Goal: Task Accomplishment & Management: Manage account settings

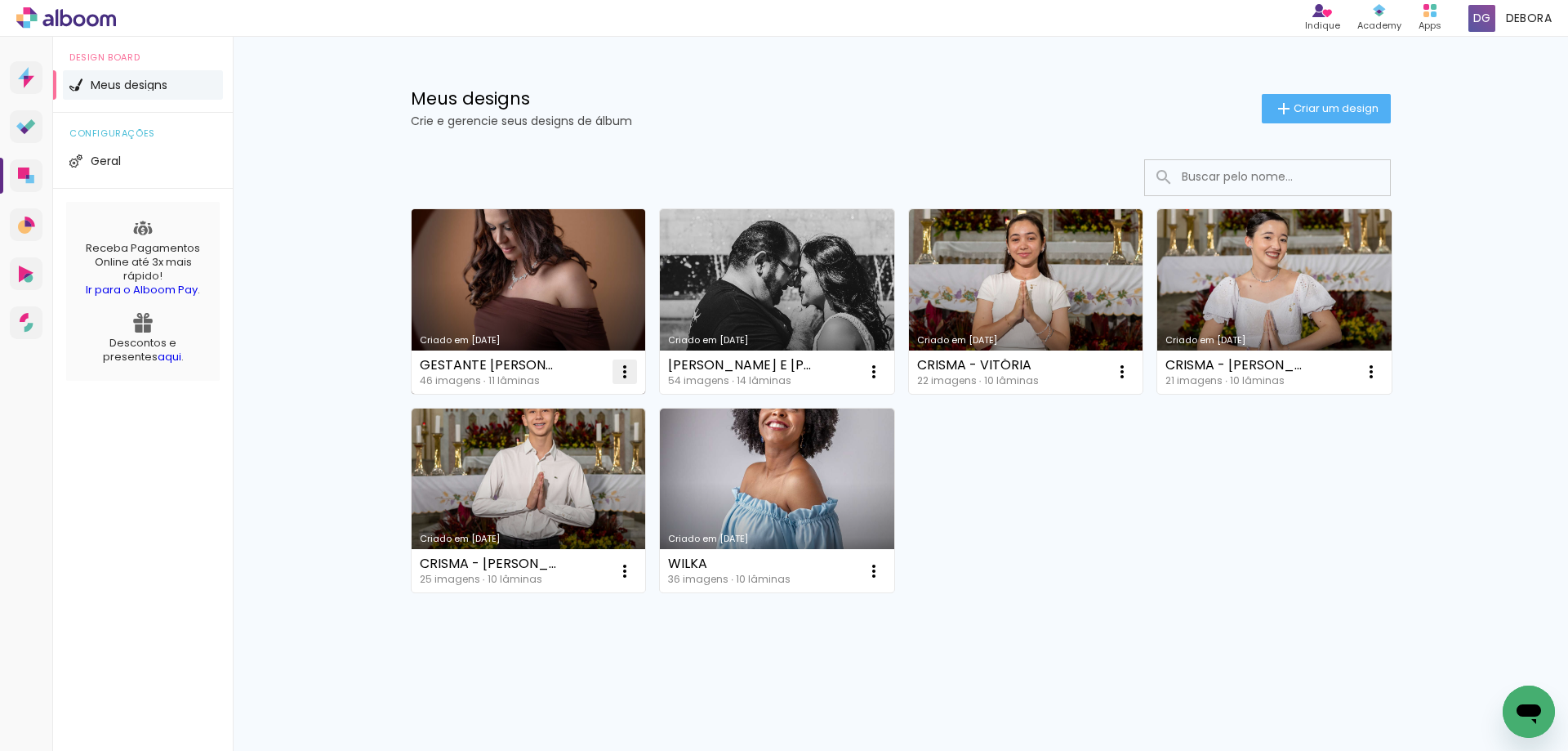
click at [625, 376] on iron-icon at bounding box center [625, 371] width 20 height 20
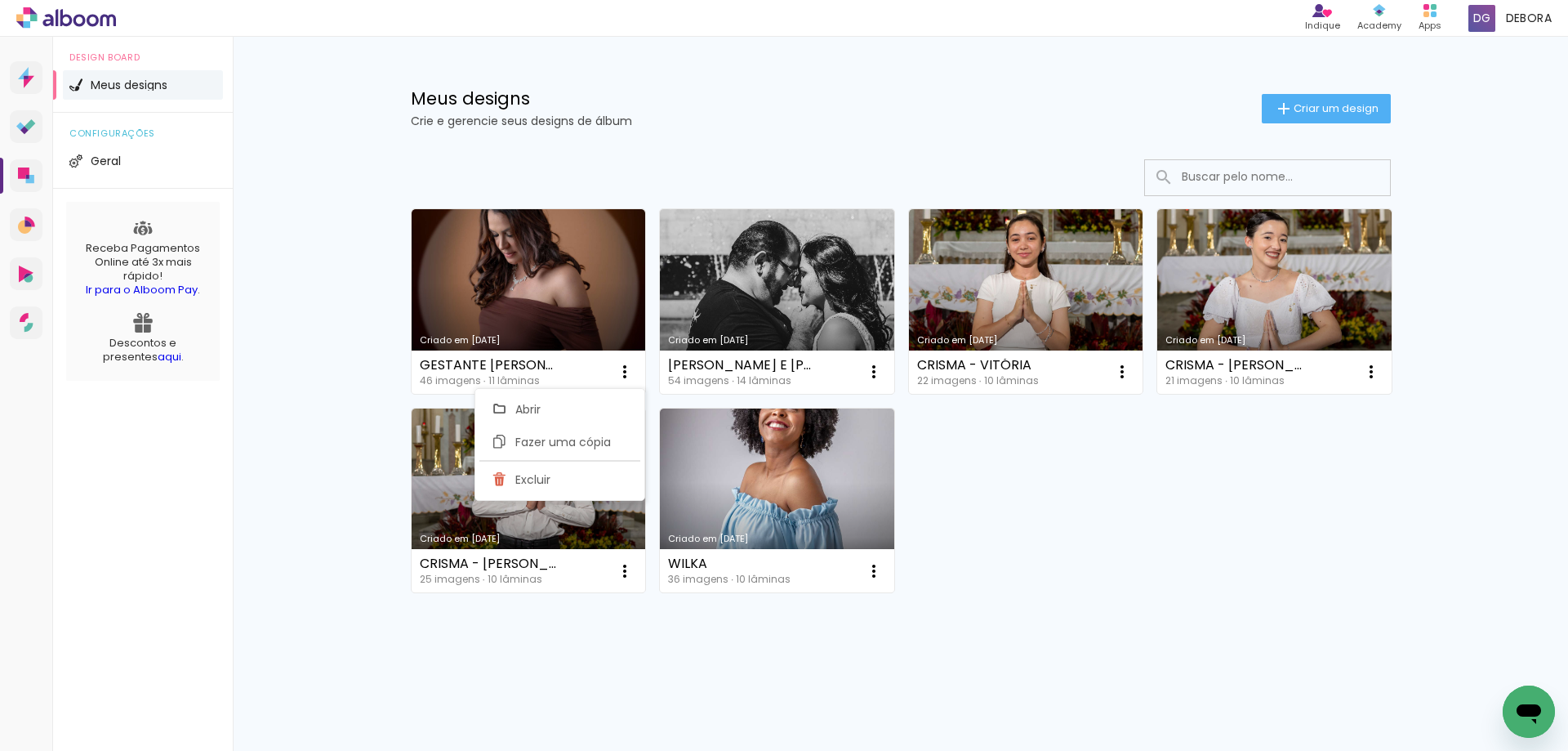
click at [353, 438] on div "Meus designs Crie e gerencie seus designs de álbum Criar um design Criado em [D…" at bounding box center [900, 391] width 1335 height 708
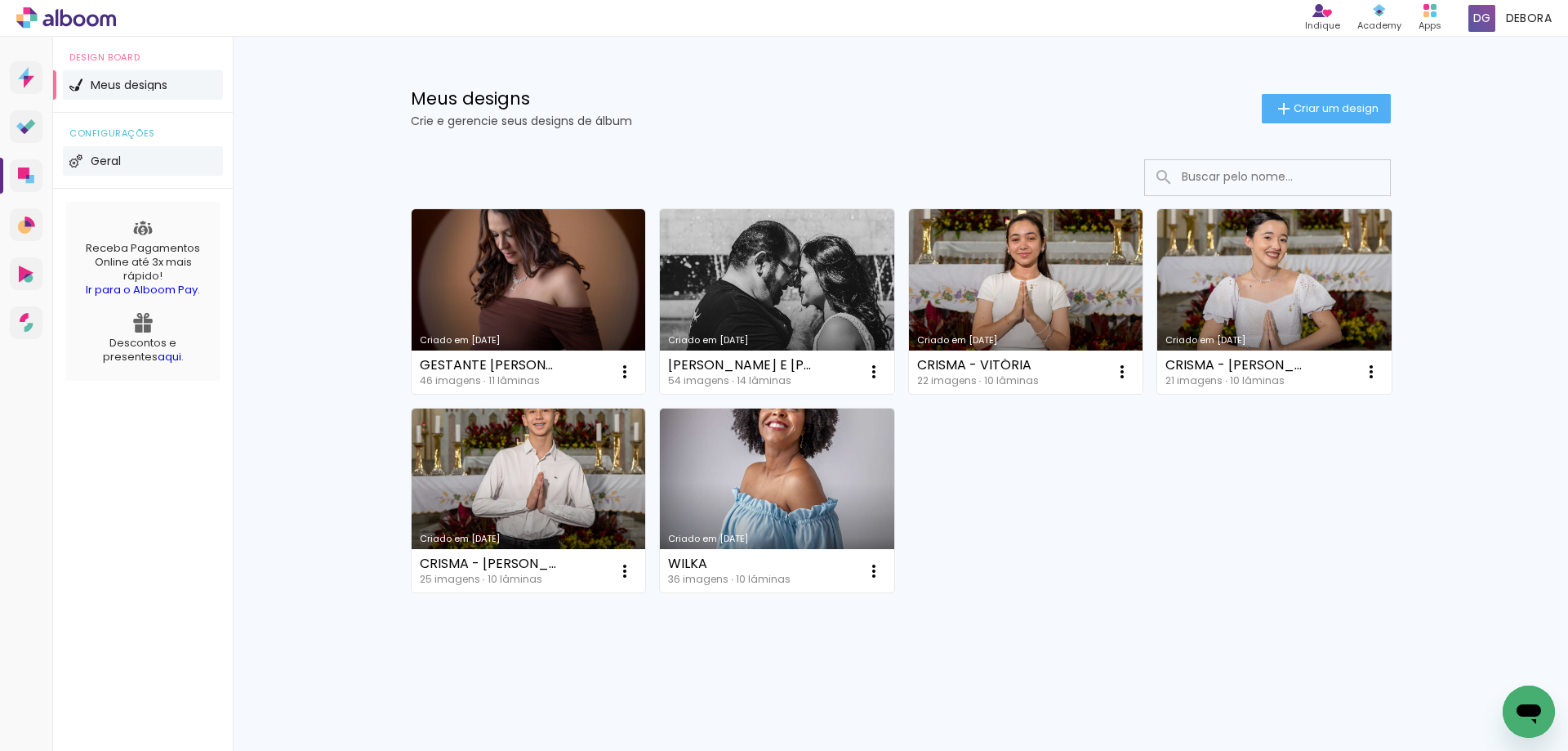
click at [87, 160] on li "Geral" at bounding box center [142, 160] width 160 height 29
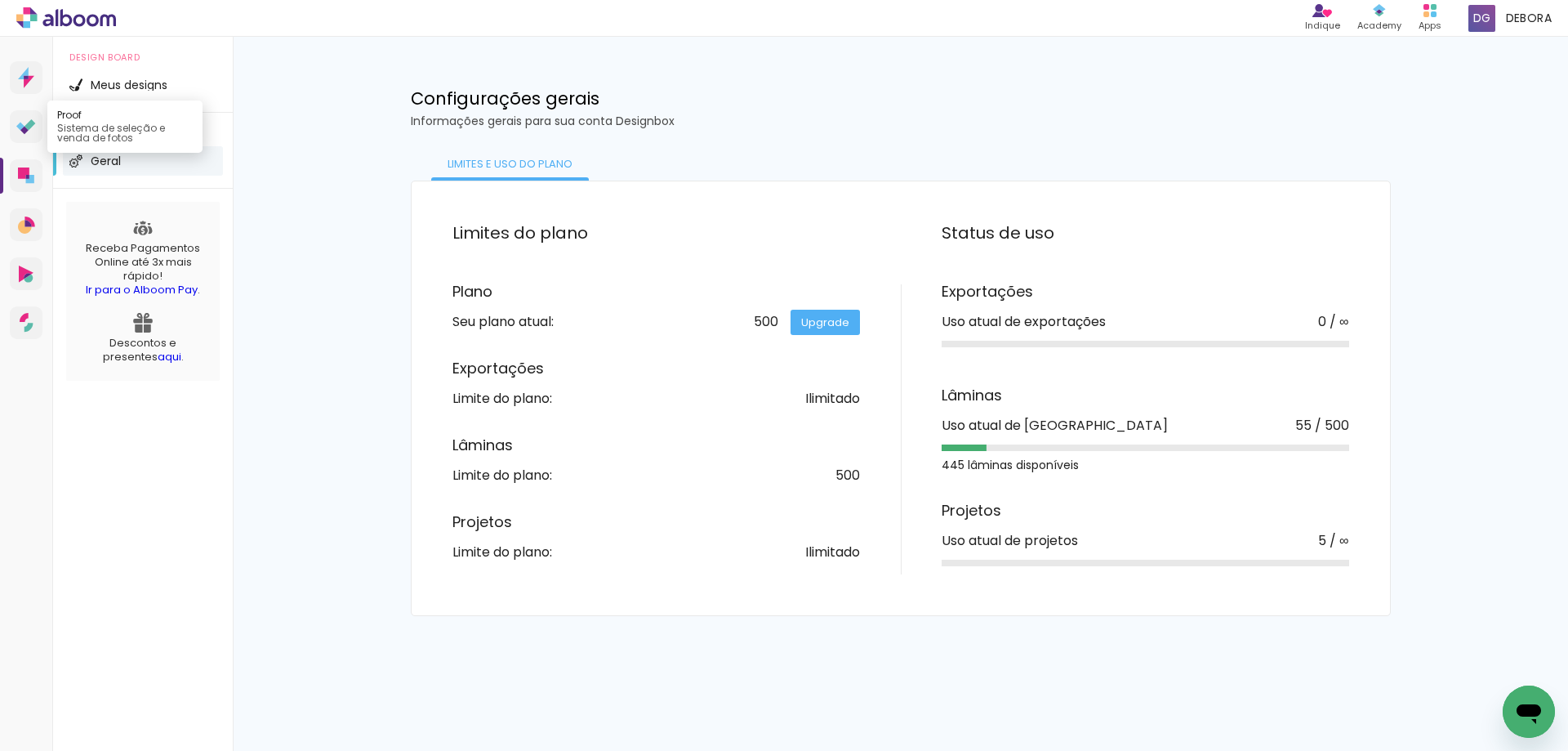
click at [29, 129] on icon at bounding box center [26, 127] width 20 height 15
